Goal: Task Accomplishment & Management: Manage account settings

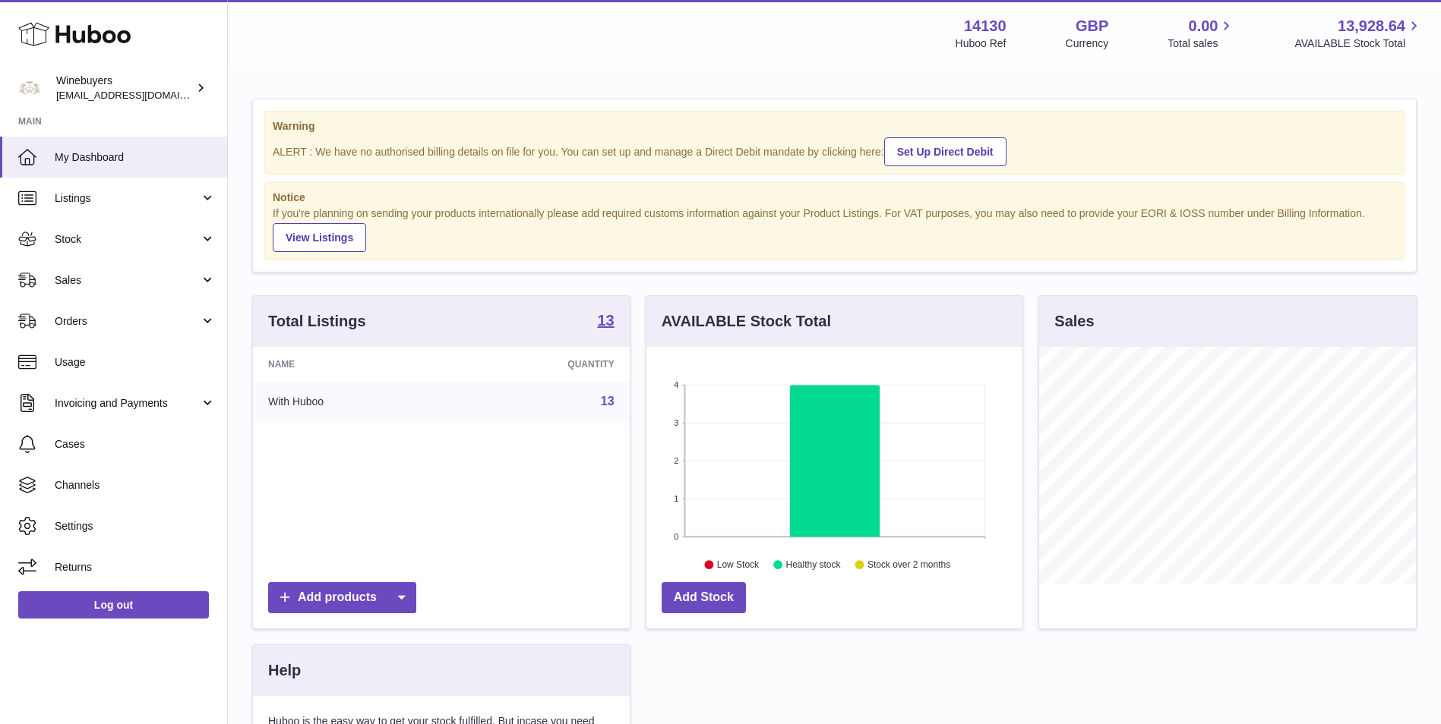
scroll to position [237, 376]
click at [131, 223] on link "Stock" at bounding box center [113, 239] width 227 height 41
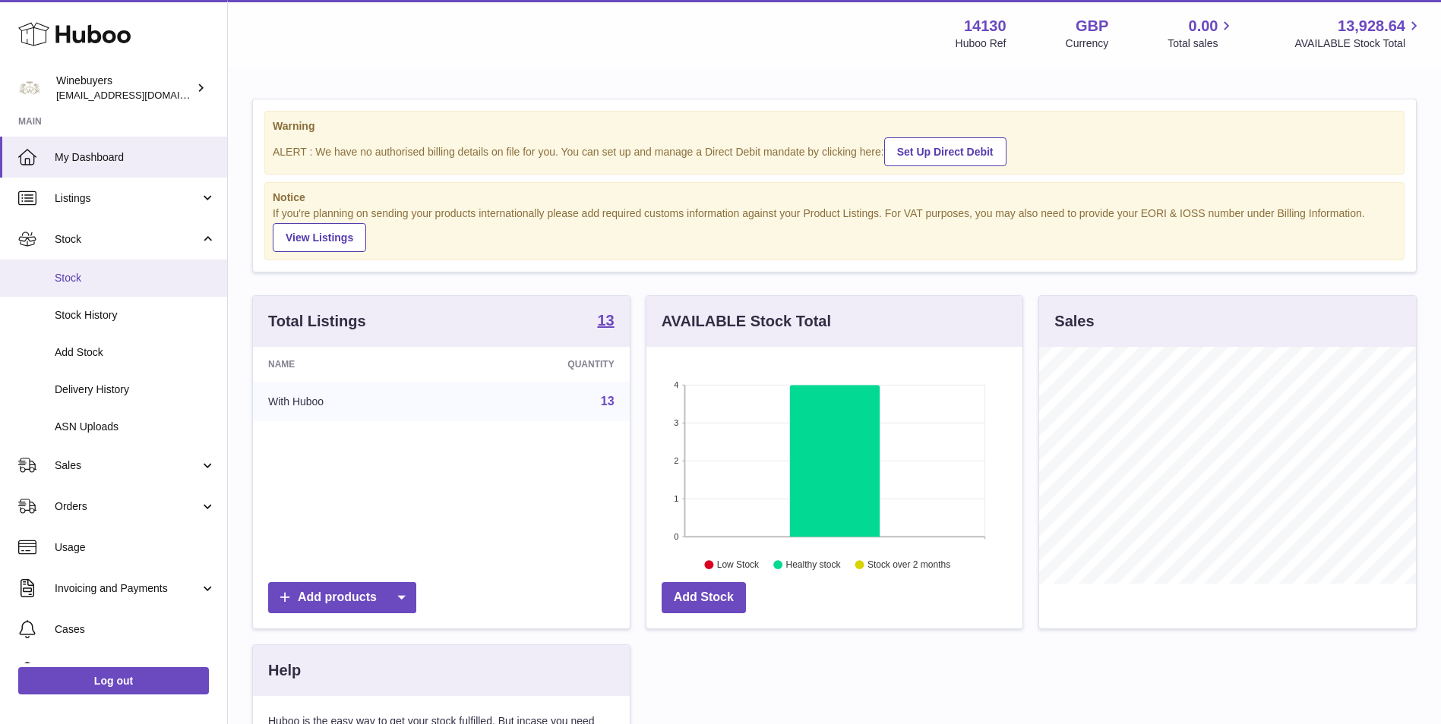
click at [133, 278] on span "Stock" at bounding box center [135, 278] width 161 height 14
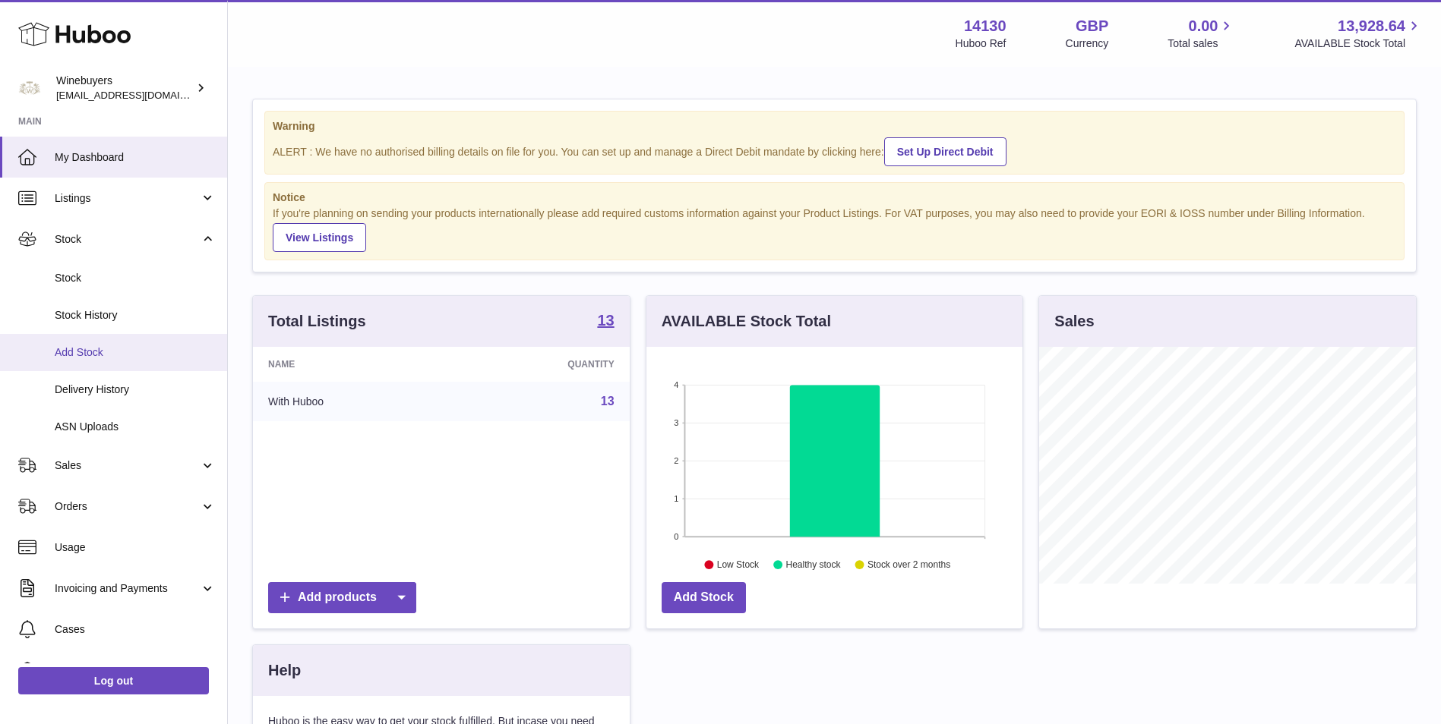
click at [140, 355] on span "Add Stock" at bounding box center [135, 353] width 161 height 14
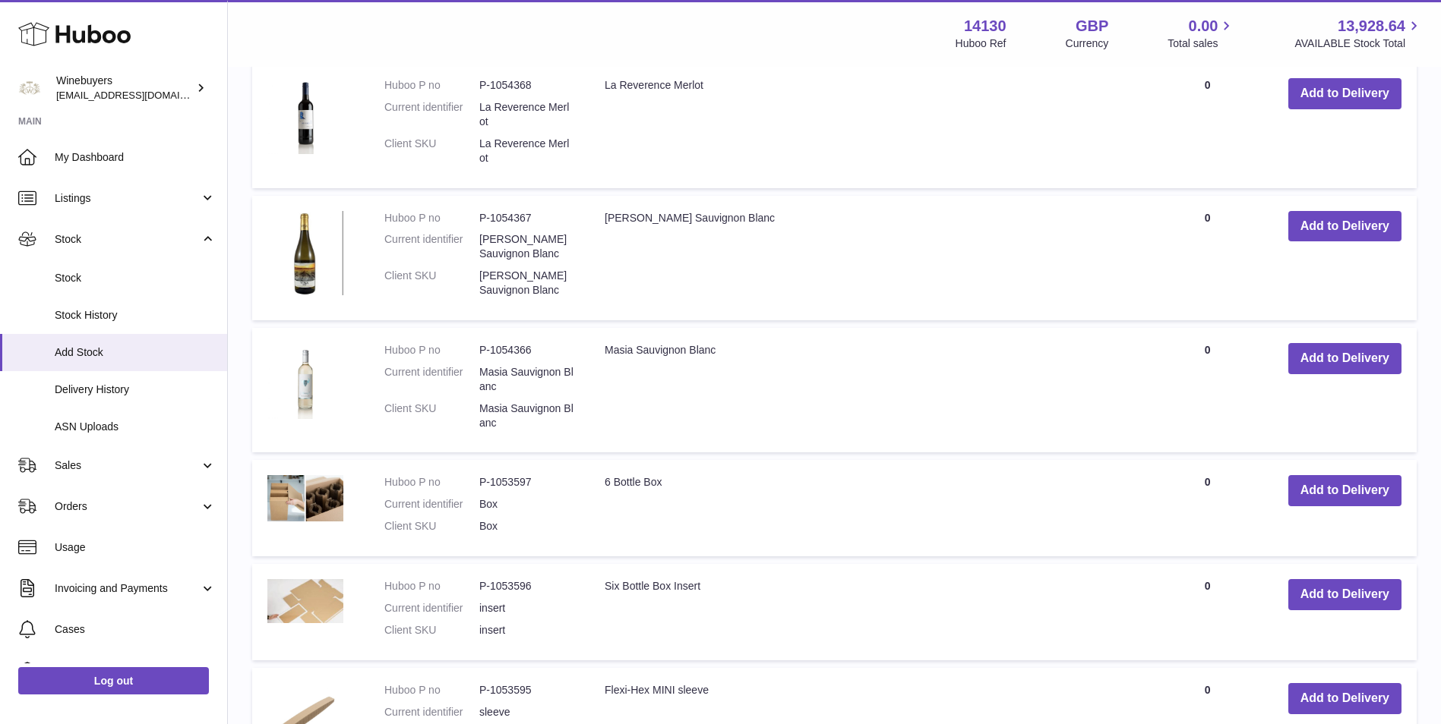
scroll to position [633, 0]
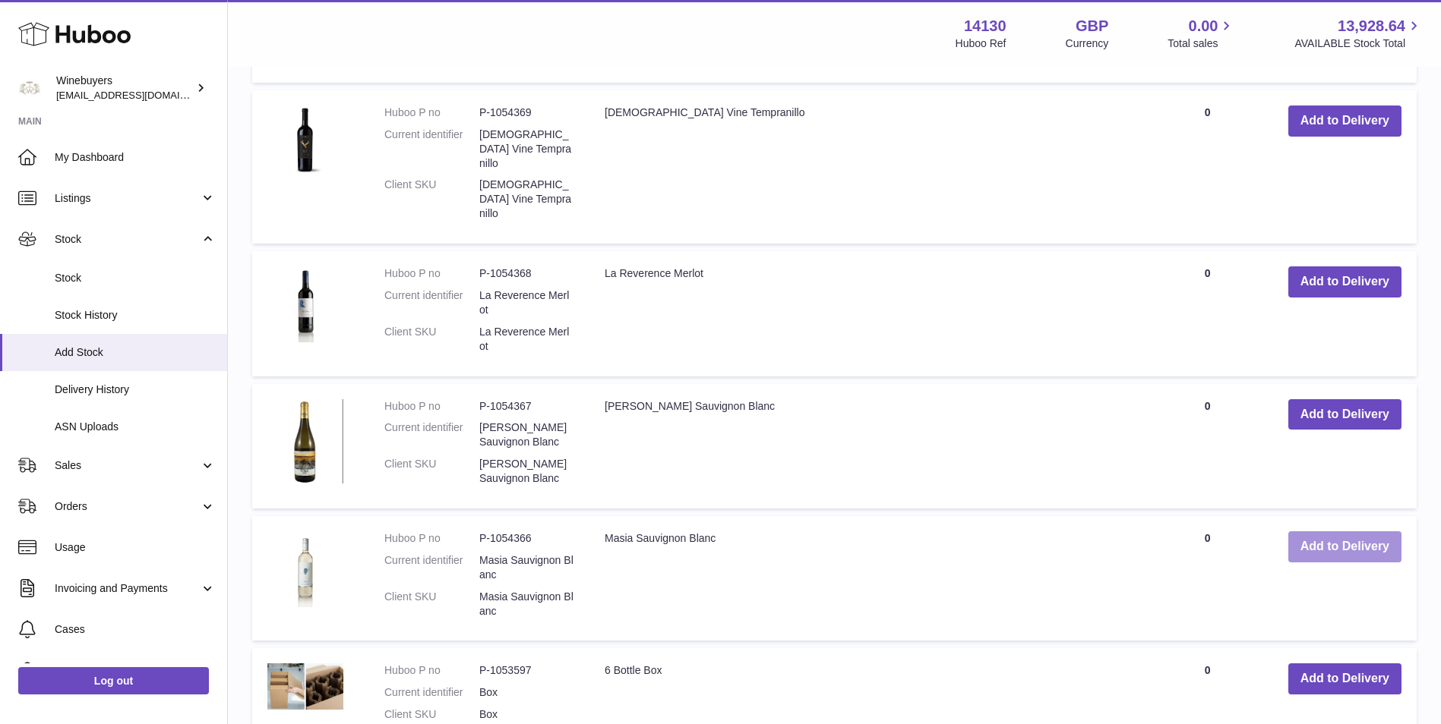
click at [1367, 532] on button "Add to Delivery" at bounding box center [1344, 547] width 113 height 31
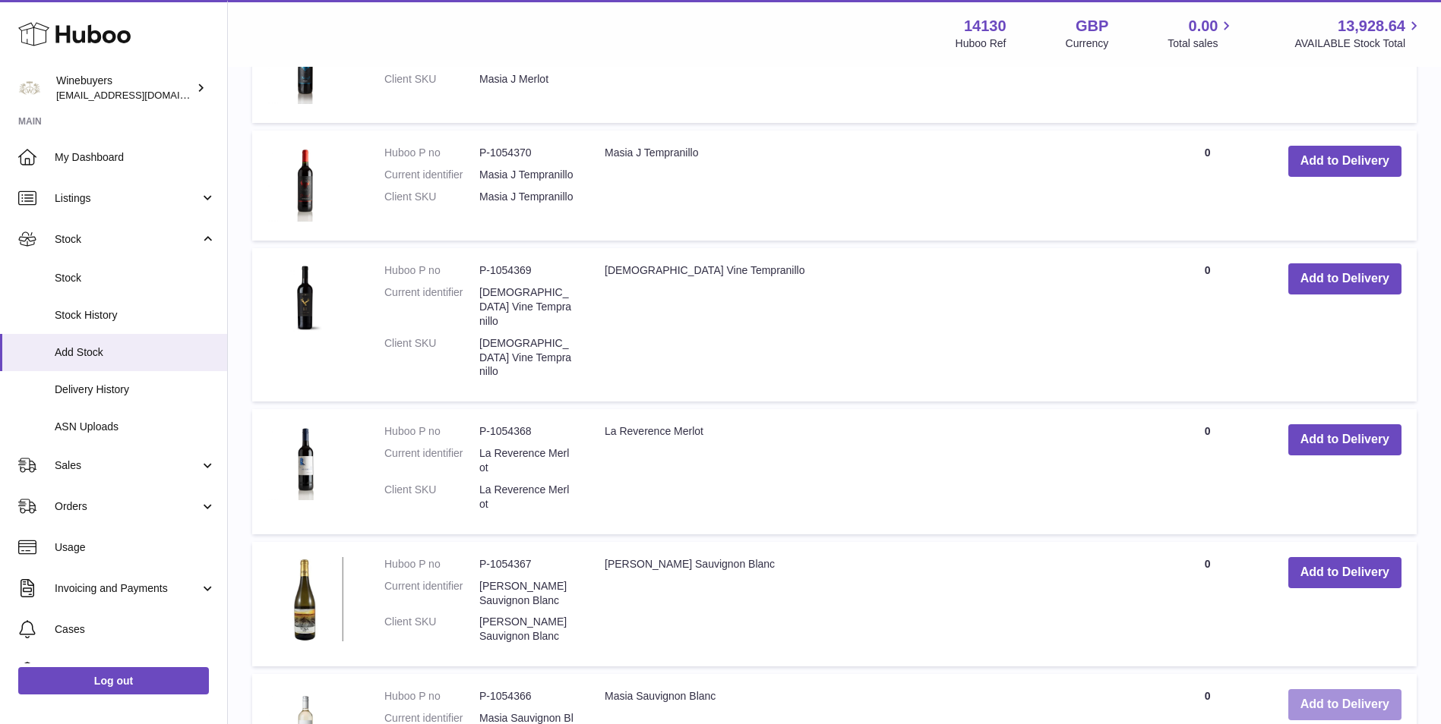
scroll to position [790, 0]
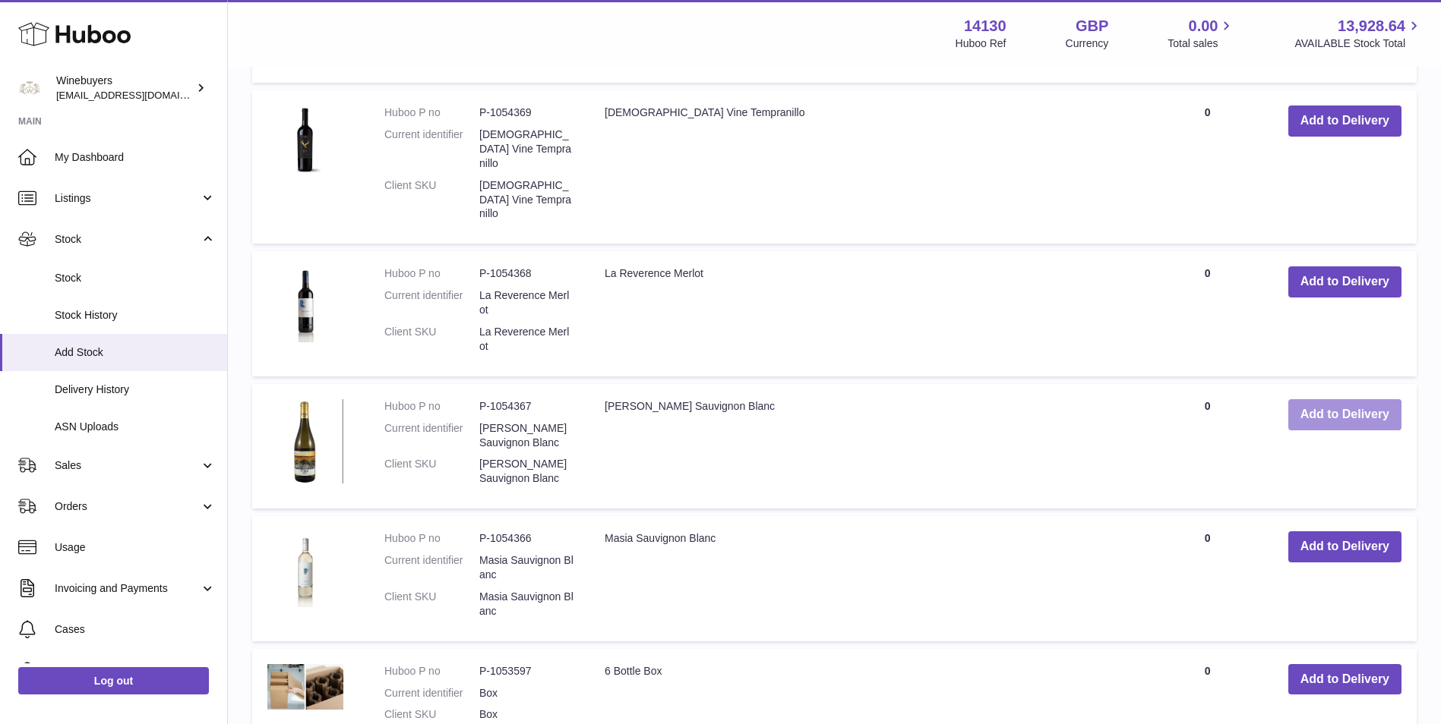
click at [1358, 399] on button "Add to Delivery" at bounding box center [1344, 414] width 113 height 31
click at [1339, 267] on button "Add to Delivery" at bounding box center [1344, 282] width 113 height 31
click at [1324, 121] on button "Add to Delivery" at bounding box center [1344, 121] width 113 height 31
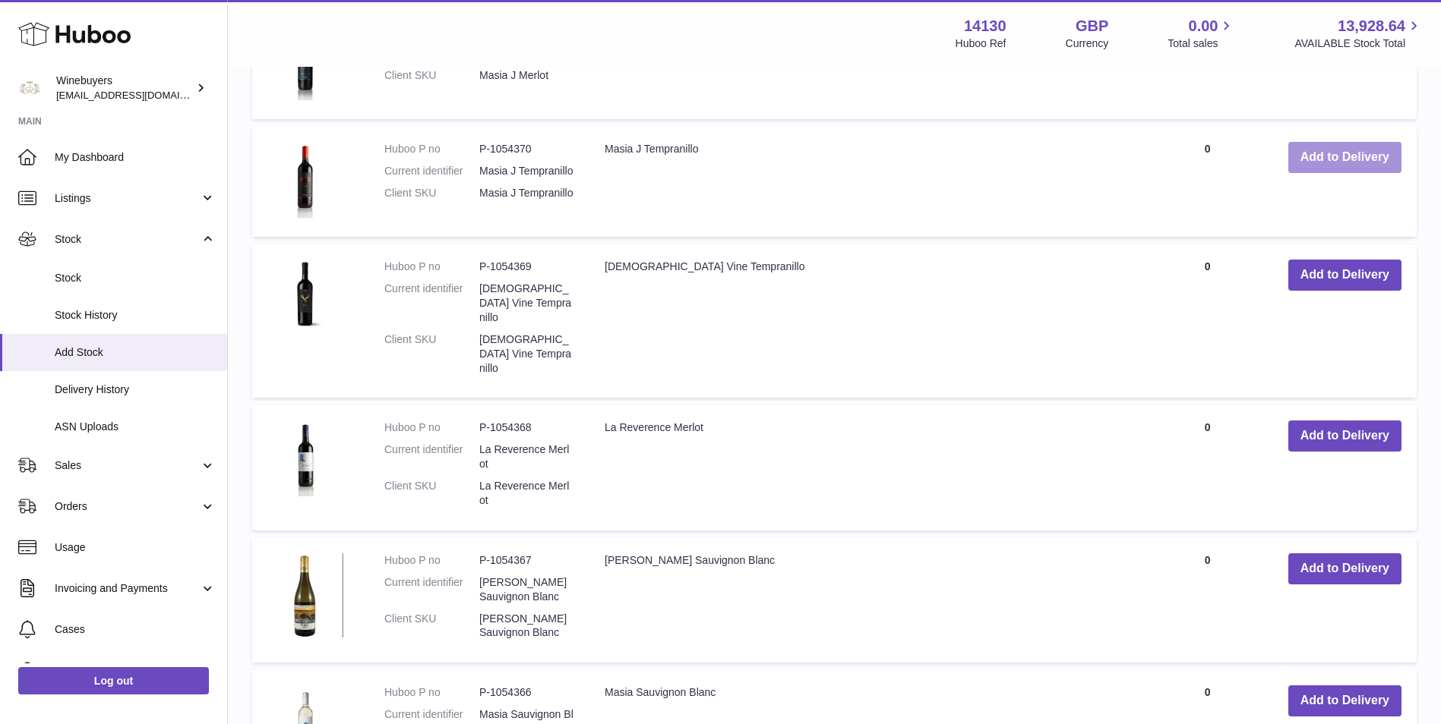
click at [1349, 142] on button "Add to Delivery" at bounding box center [1344, 157] width 113 height 31
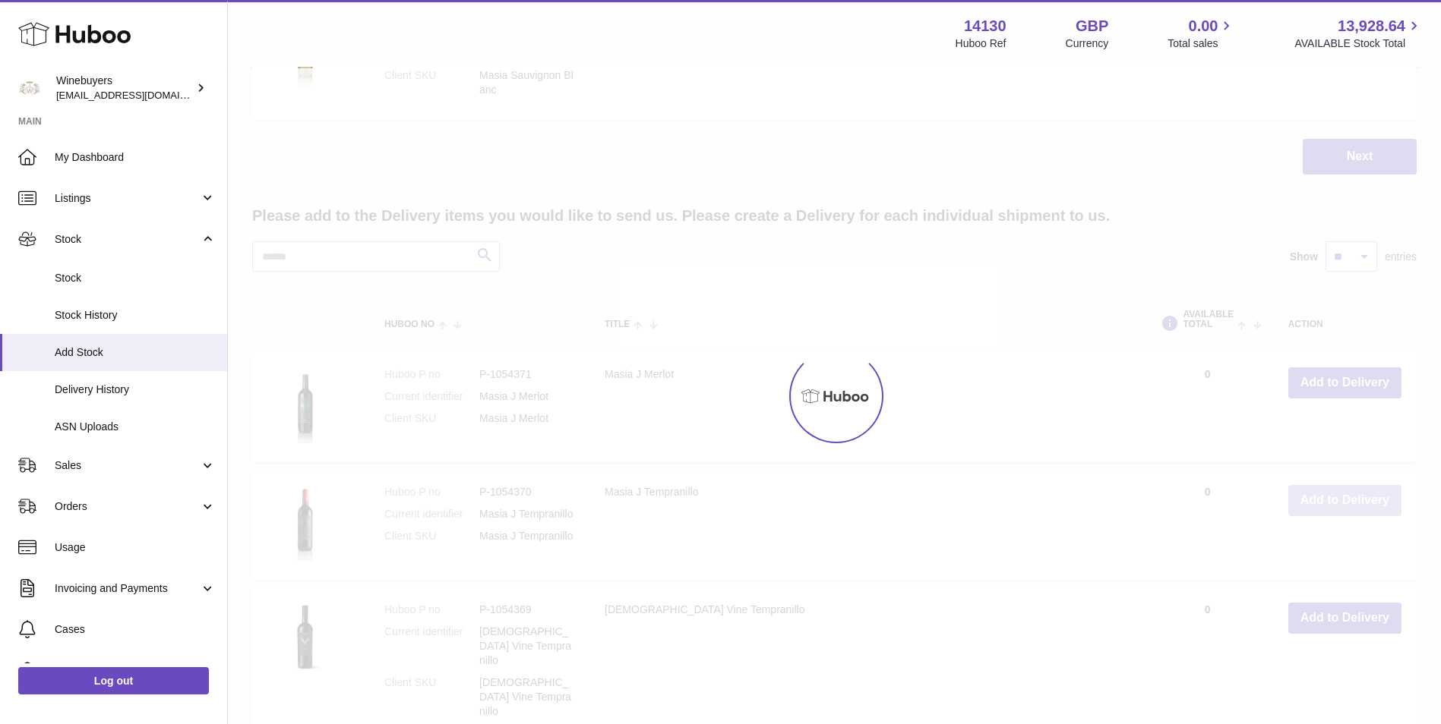
scroll to position [800, 0]
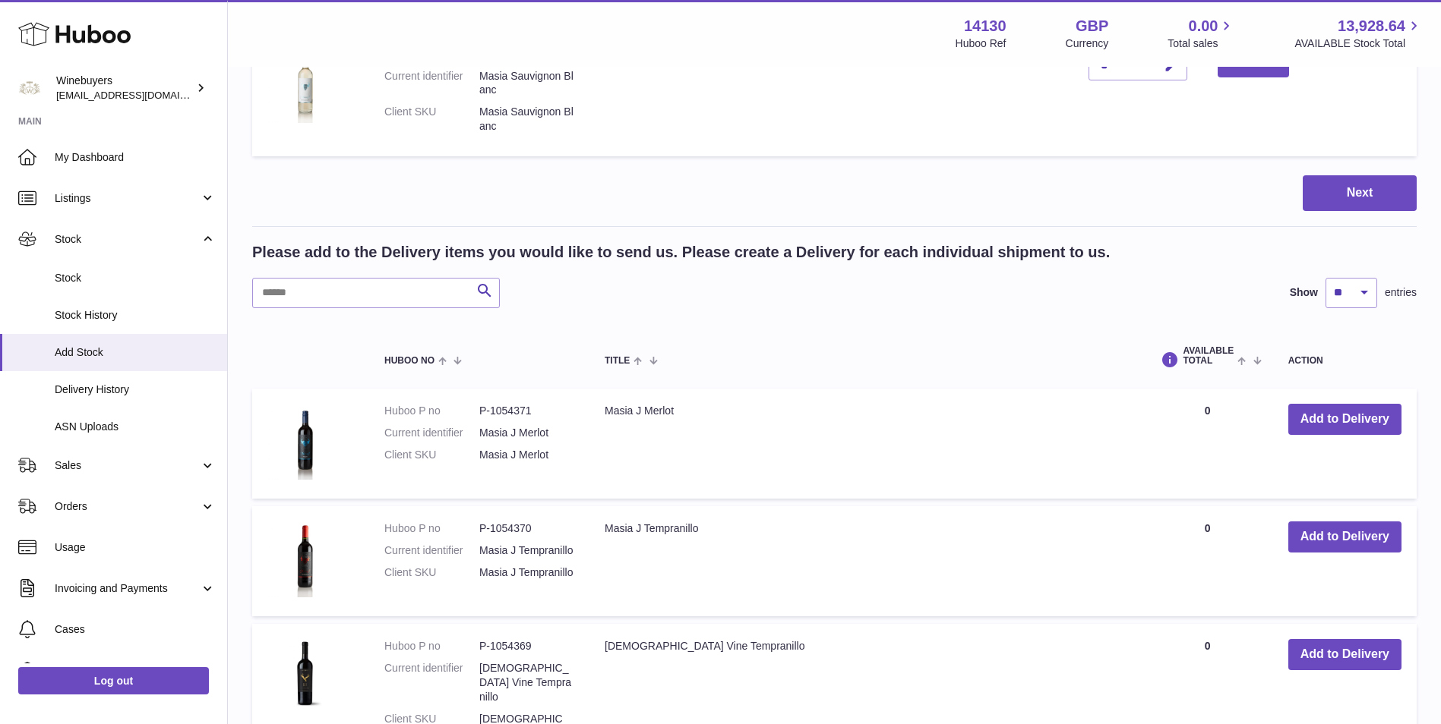
click at [1324, 409] on td "Add to Delivery" at bounding box center [1345, 444] width 144 height 110
click at [1327, 404] on button "Add to Delivery" at bounding box center [1344, 419] width 113 height 31
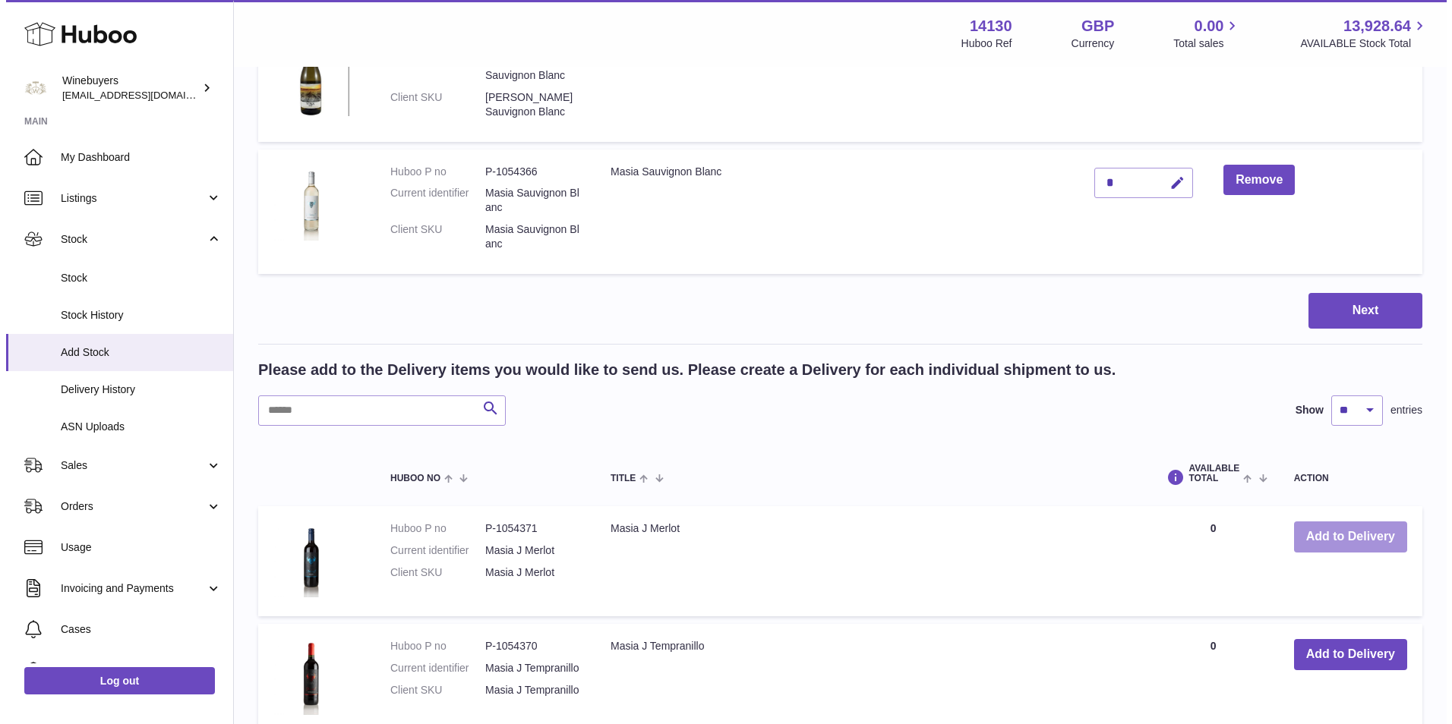
scroll to position [918, 0]
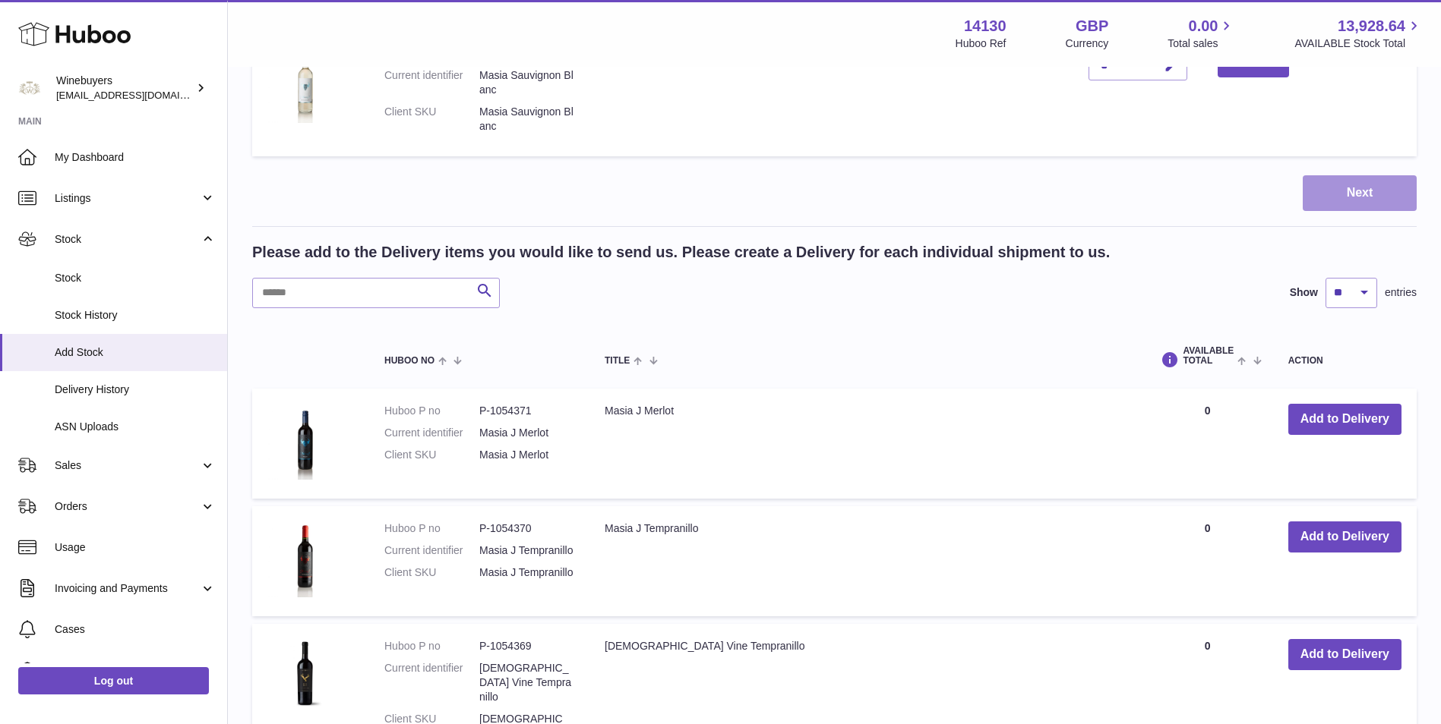
click at [1368, 175] on button "Next" at bounding box center [1359, 193] width 114 height 36
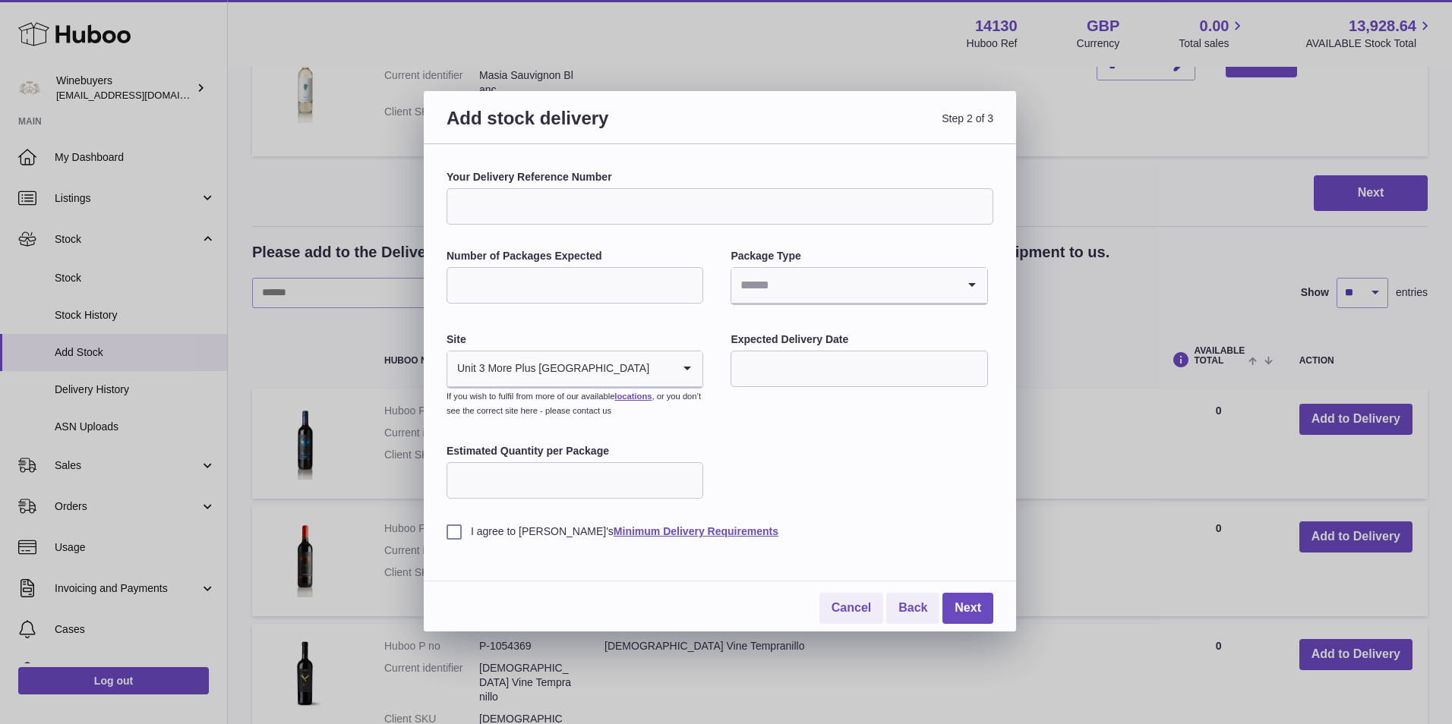
click at [787, 371] on input "text" at bounding box center [859, 369] width 257 height 36
click at [700, 437] on div "Your Delivery Reference Number Number of Packages Expected Package Type Loading…" at bounding box center [720, 354] width 547 height 369
click at [835, 607] on link "Cancel" at bounding box center [851, 608] width 64 height 31
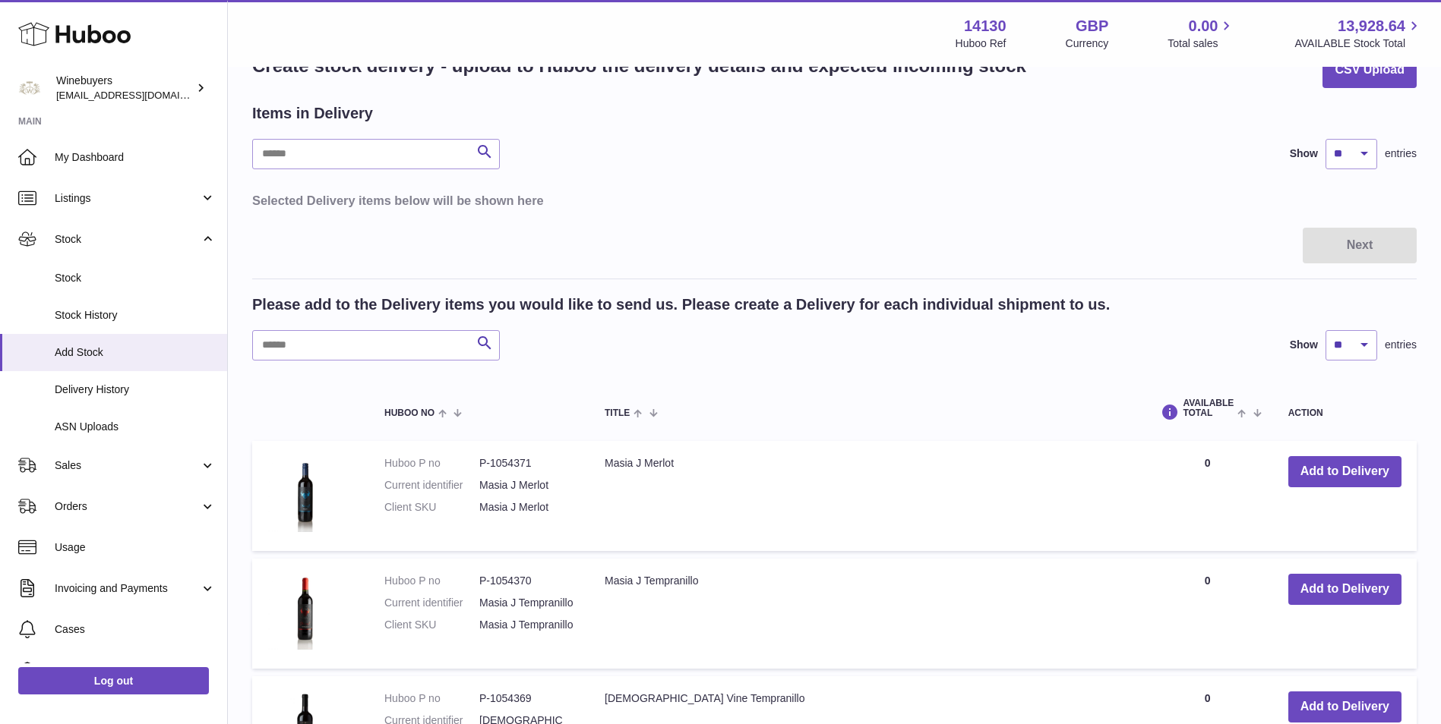
scroll to position [0, 0]
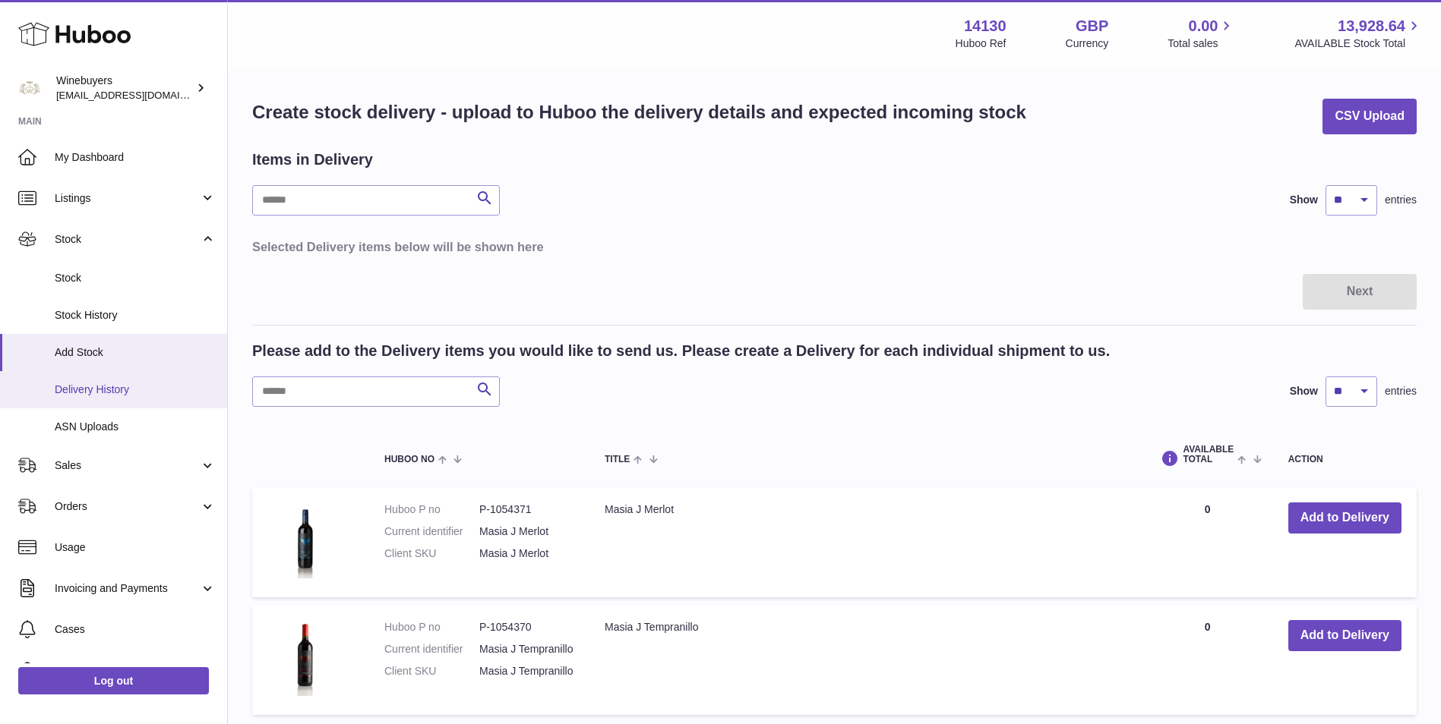
click at [154, 389] on span "Delivery History" at bounding box center [135, 390] width 161 height 14
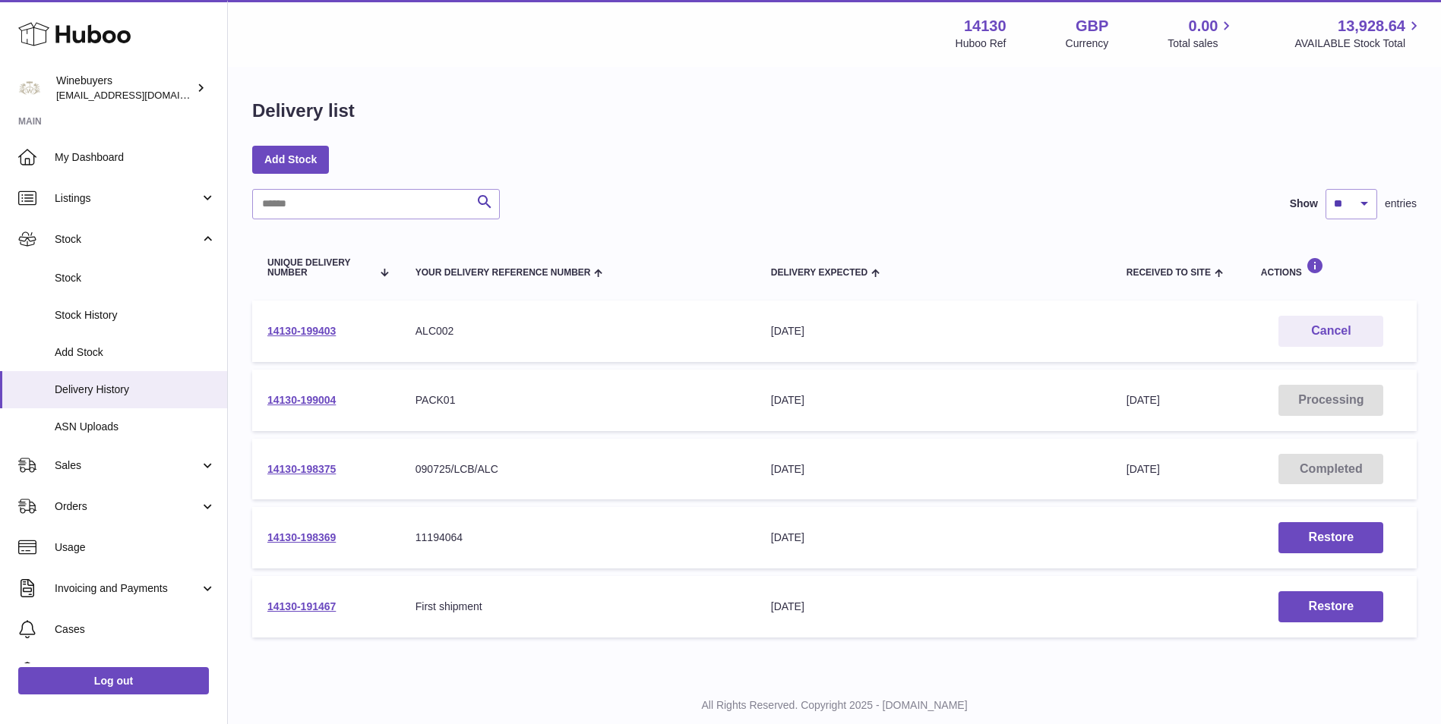
drag, startPoint x: 356, startPoint y: 335, endPoint x: 254, endPoint y: 346, distance: 102.4
click at [254, 346] on td "14130-199403" at bounding box center [326, 332] width 148 height 62
copy link "14130-199403"
click at [693, 207] on div "Search Show ** ** ** *** entries" at bounding box center [834, 204] width 1164 height 30
click at [279, 336] on link "14130-199403" at bounding box center [301, 331] width 68 height 12
